Goal: Information Seeking & Learning: Learn about a topic

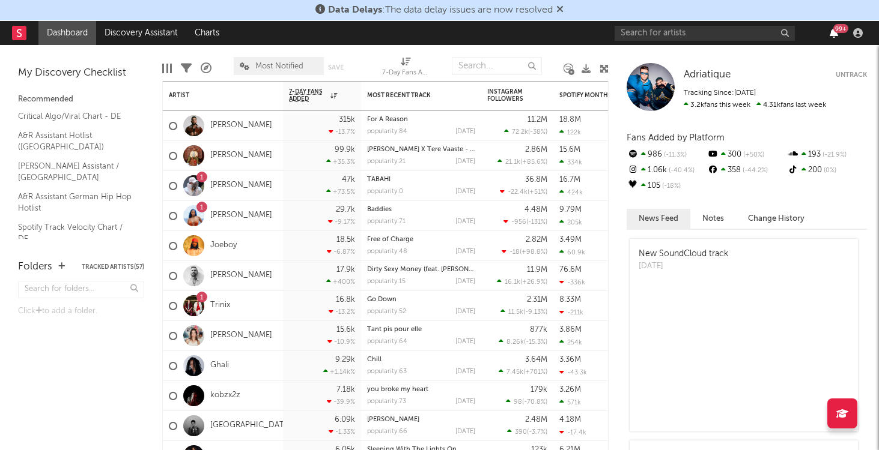
click at [836, 37] on icon "button" at bounding box center [834, 33] width 8 height 10
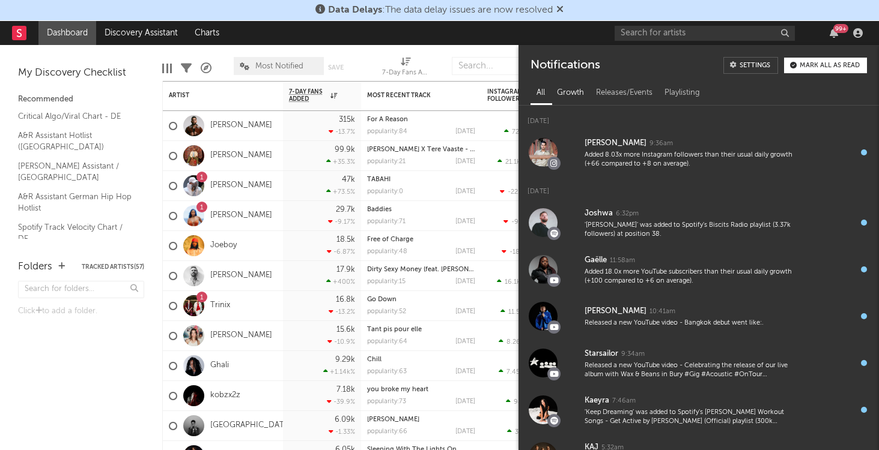
click at [577, 94] on div "Growth" at bounding box center [570, 93] width 39 height 20
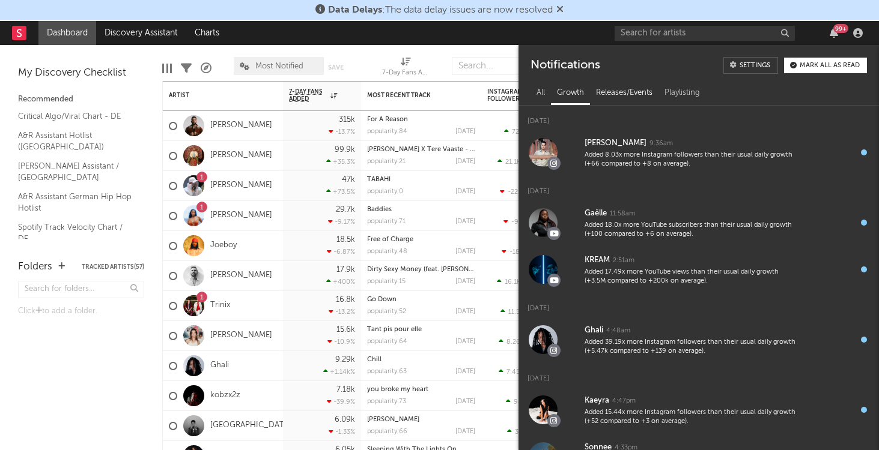
click at [600, 92] on div "Releases/Events" at bounding box center [624, 93] width 68 height 20
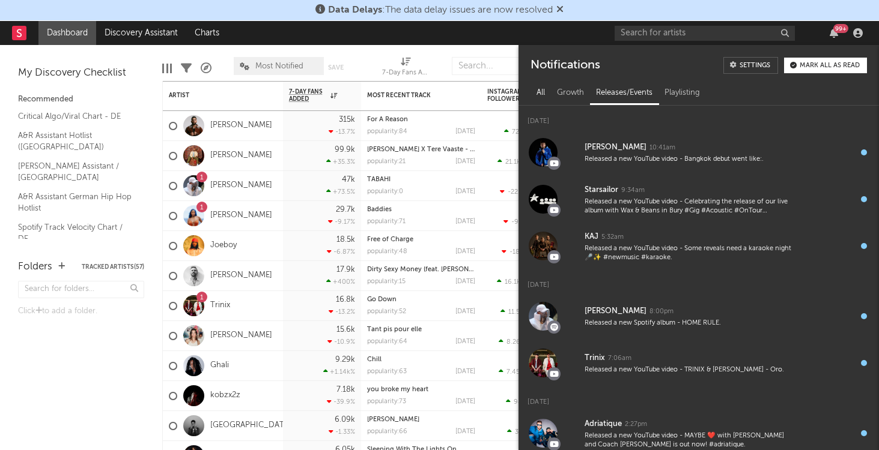
click at [538, 98] on div "All" at bounding box center [540, 93] width 20 height 20
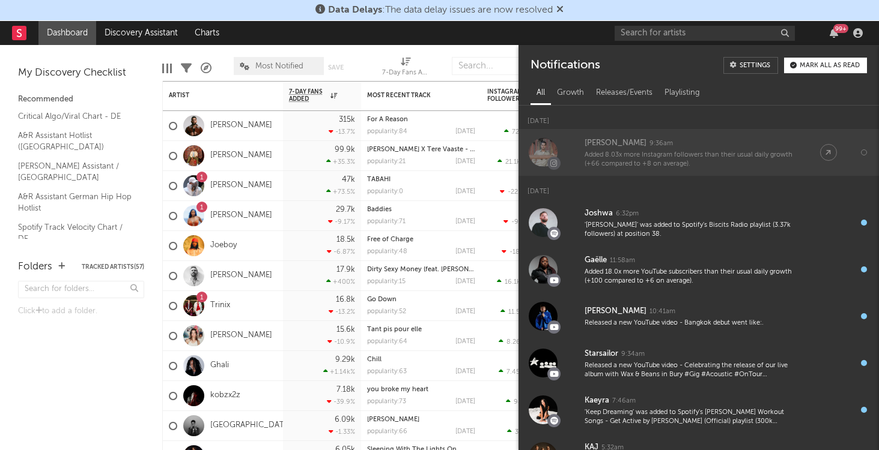
click at [661, 172] on link "[PERSON_NAME] 9:36am Added 8.03x more Instagram followers than their usual dail…" at bounding box center [698, 152] width 360 height 47
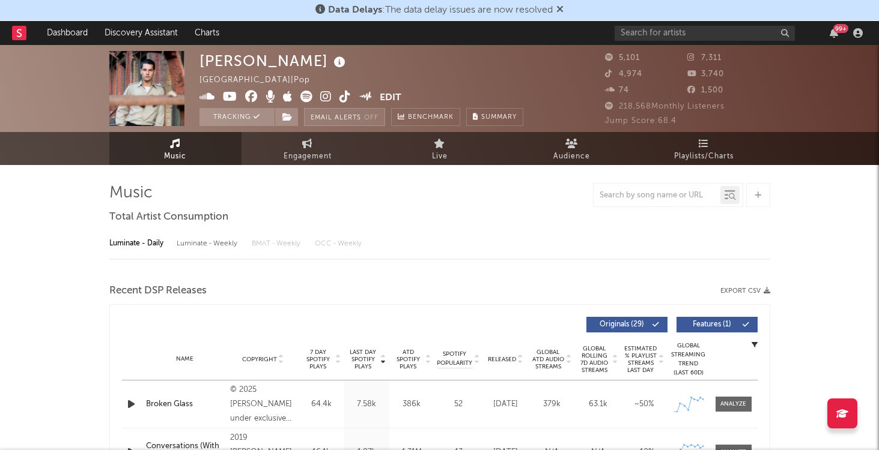
select select "6m"
